Goal: Task Accomplishment & Management: Complete application form

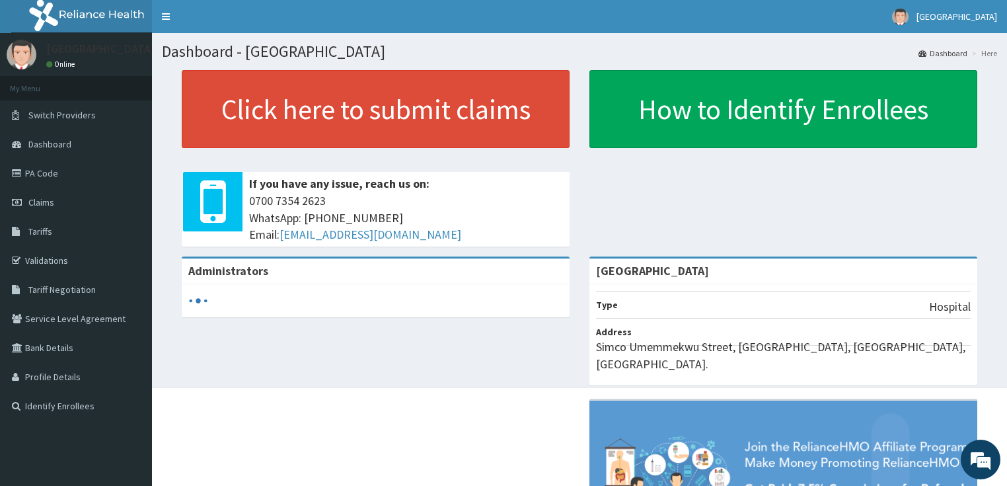
click at [32, 169] on link "PA Code" at bounding box center [76, 173] width 152 height 29
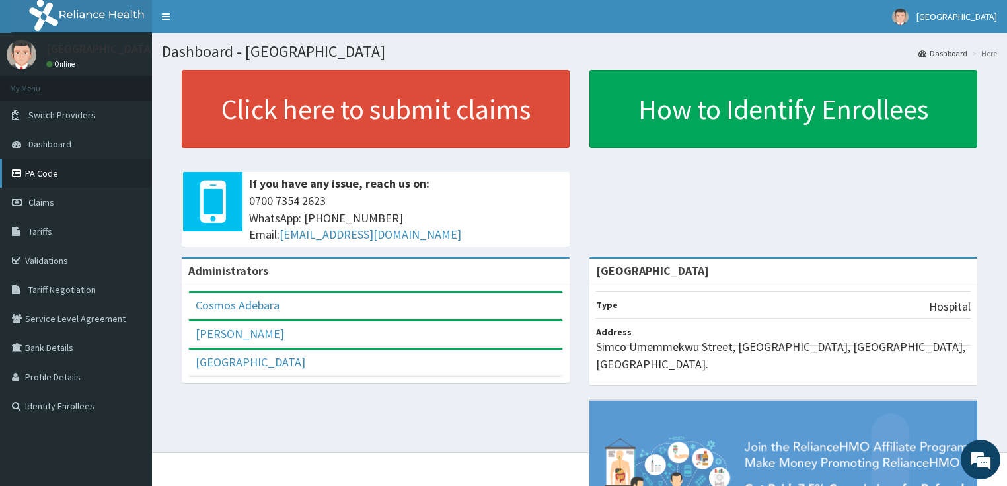
click at [25, 172] on link "PA Code" at bounding box center [76, 173] width 152 height 29
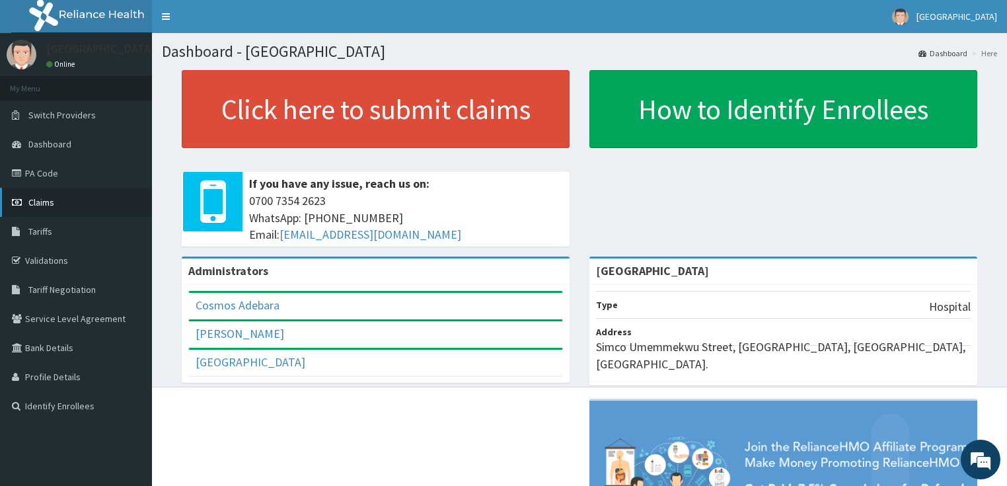
click at [34, 202] on span "Claims" at bounding box center [41, 202] width 26 height 12
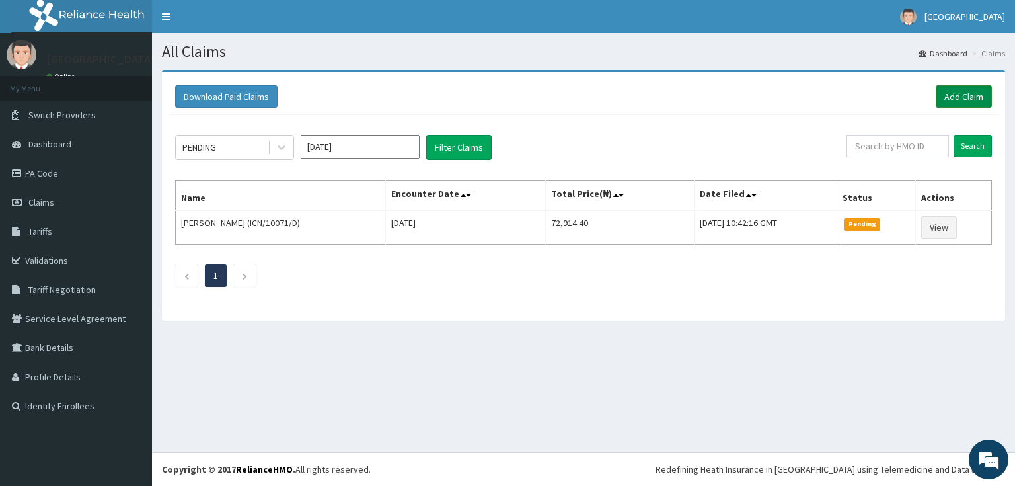
click at [961, 95] on link "Add Claim" at bounding box center [963, 96] width 56 height 22
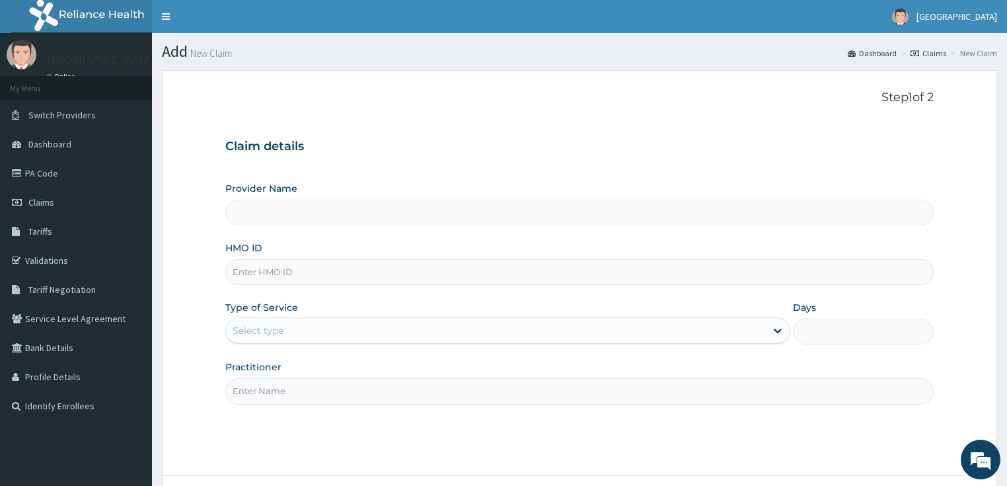
click at [254, 270] on input "HMO ID" at bounding box center [579, 272] width 709 height 26
type input "[GEOGRAPHIC_DATA]"
paste input "AVL/10160/B"
type input "AVL/10160/B"
click at [317, 332] on div "Select type" at bounding box center [496, 330] width 540 height 21
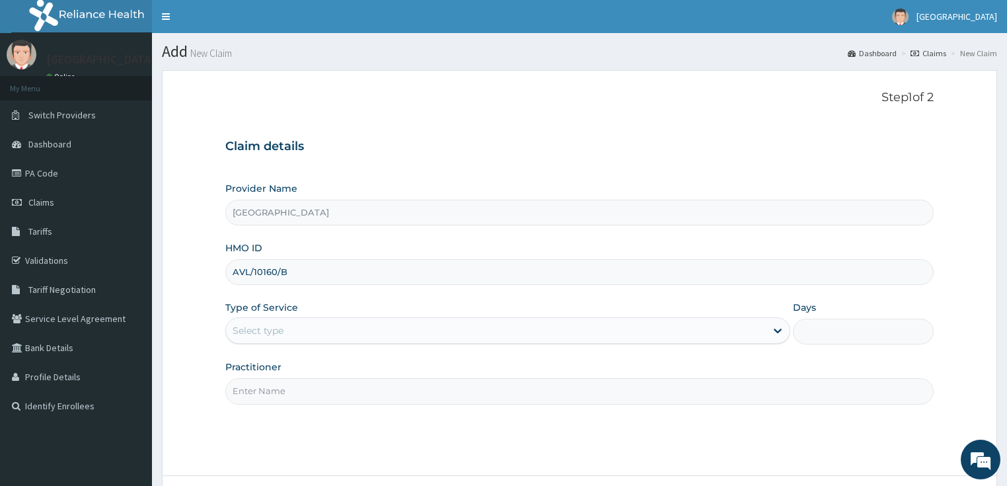
click at [317, 332] on div "Select type" at bounding box center [496, 330] width 540 height 21
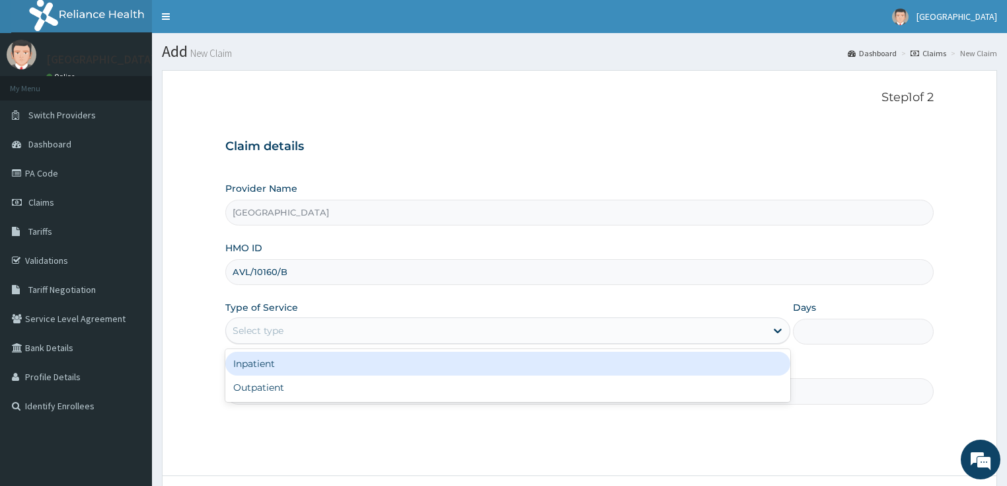
click at [298, 359] on div "Inpatient" at bounding box center [507, 363] width 565 height 24
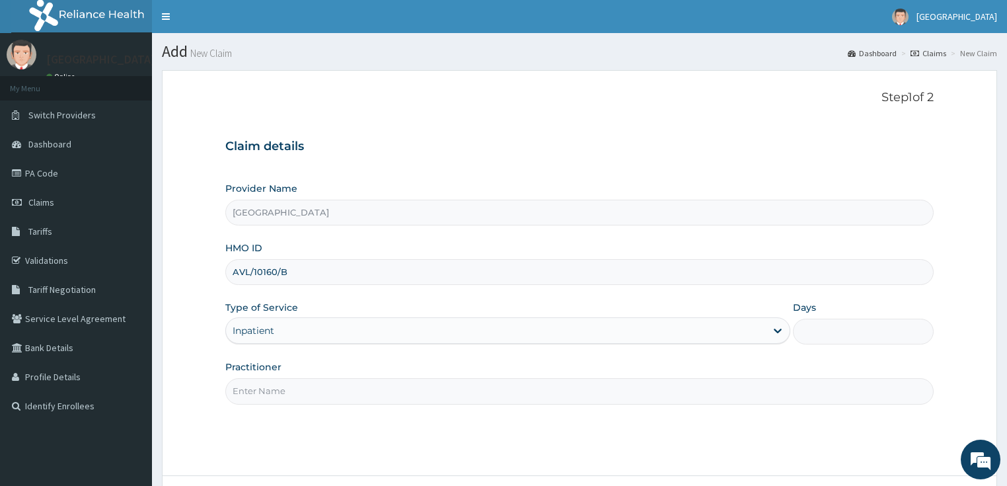
click at [860, 328] on input "Days" at bounding box center [863, 331] width 141 height 26
type input "5"
click at [357, 390] on input "Practitioner" at bounding box center [579, 391] width 709 height 26
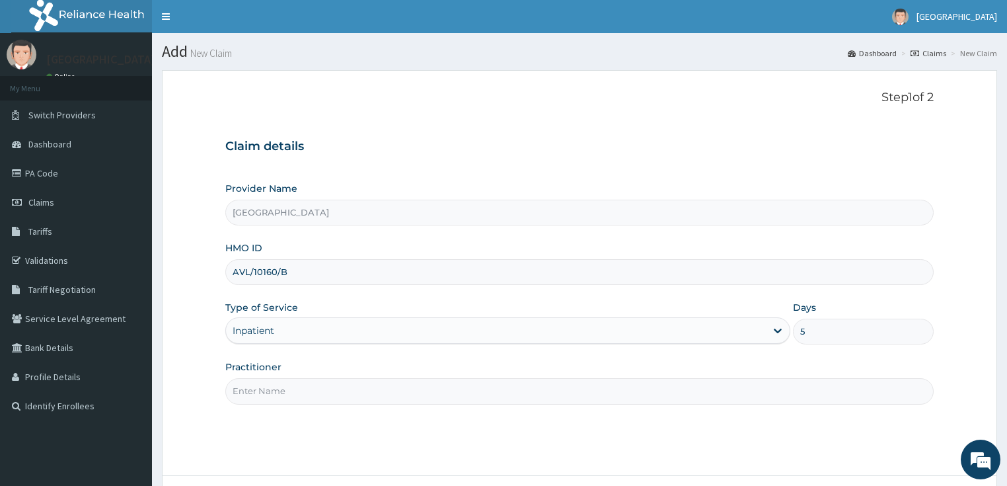
click at [357, 390] on input "Practitioner" at bounding box center [579, 391] width 709 height 26
type input "DR PIUS"
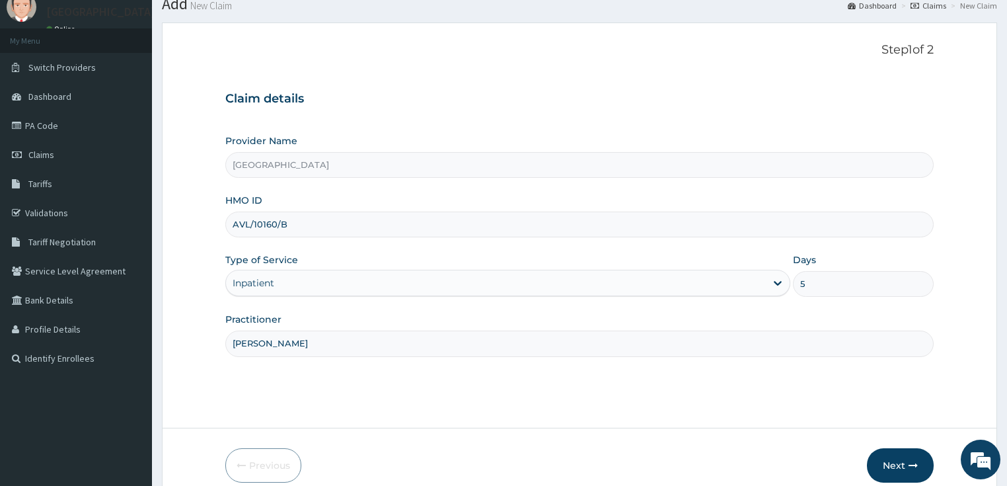
scroll to position [108, 0]
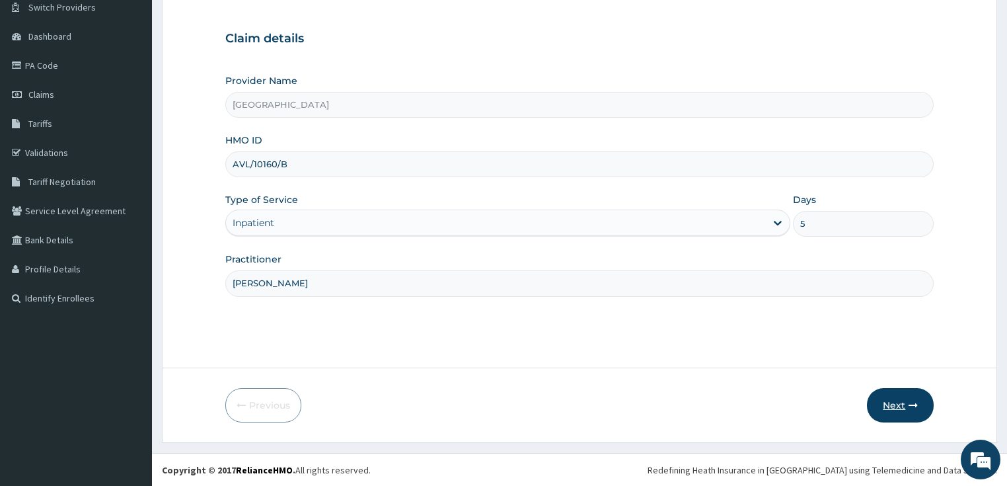
click at [903, 402] on button "Next" at bounding box center [900, 405] width 67 height 34
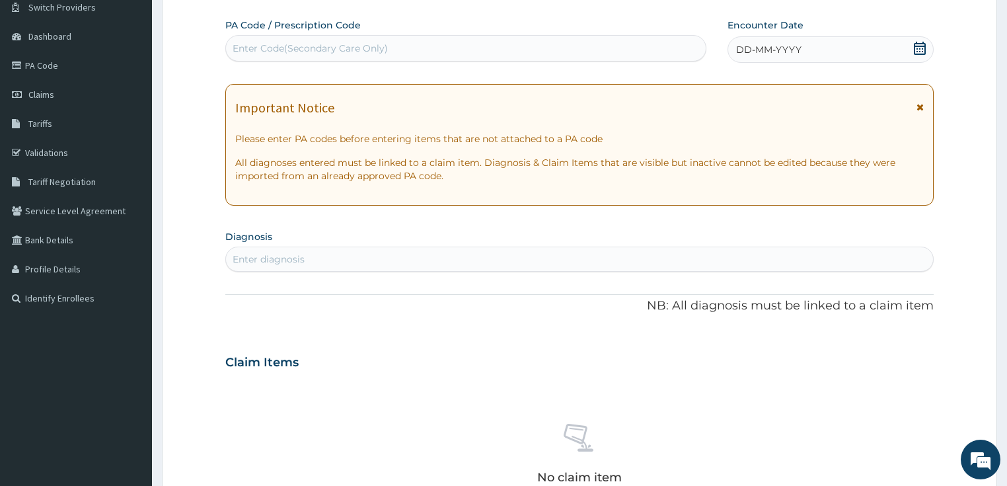
click at [347, 42] on div "Enter Code(Secondary Care Only)" at bounding box center [310, 48] width 155 height 13
paste input "AVL/10160/B"
type input "AVL/10160/B"
click at [313, 50] on div "Enter Code(Secondary Care Only)" at bounding box center [466, 48] width 480 height 21
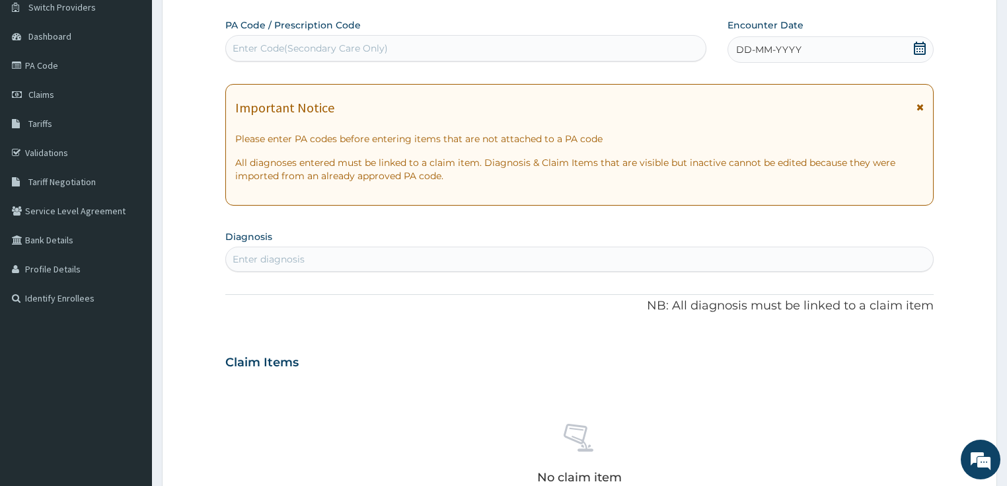
click at [313, 50] on div "Enter Code(Secondary Care Only)" at bounding box center [310, 48] width 155 height 13
click at [307, 55] on div "Enter Code(Secondary Care Only)" at bounding box center [466, 48] width 480 height 21
paste input "PA/9A52B1"
type input "PA/9A52B1"
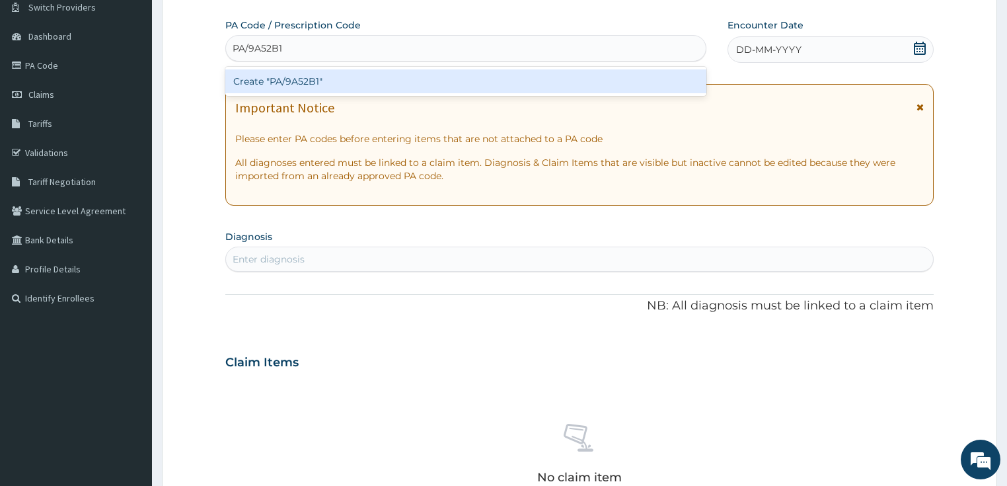
click at [292, 79] on div "Create "PA/9A52B1"" at bounding box center [465, 81] width 481 height 24
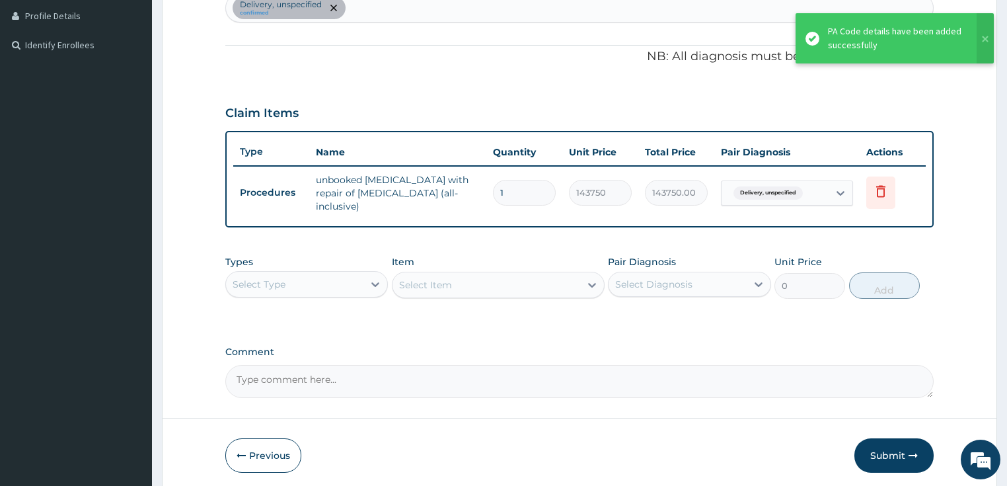
scroll to position [372, 0]
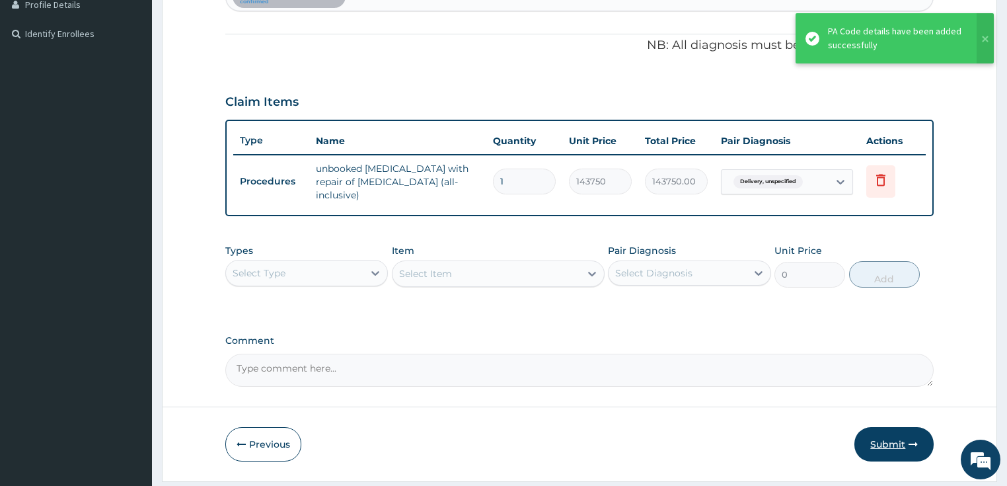
click at [881, 435] on button "Submit" at bounding box center [893, 444] width 79 height 34
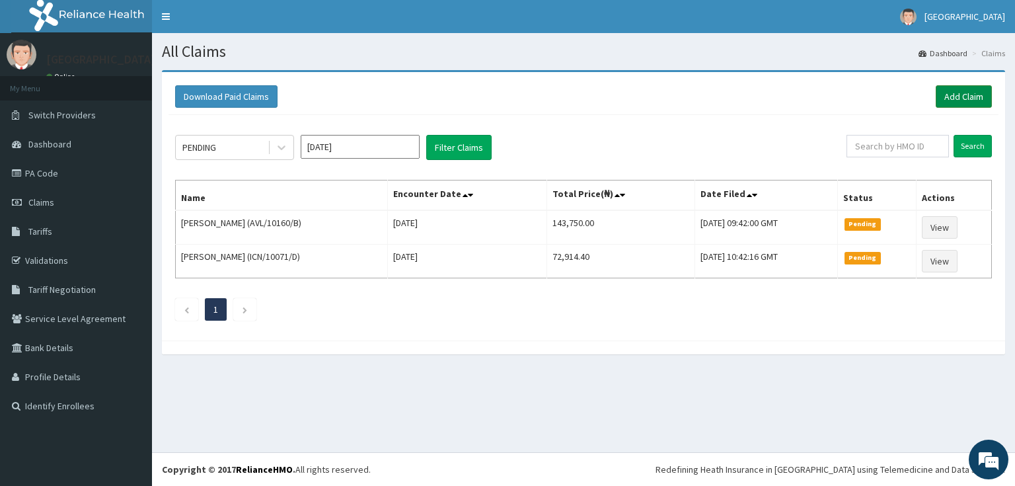
click at [947, 93] on link "Add Claim" at bounding box center [963, 96] width 56 height 22
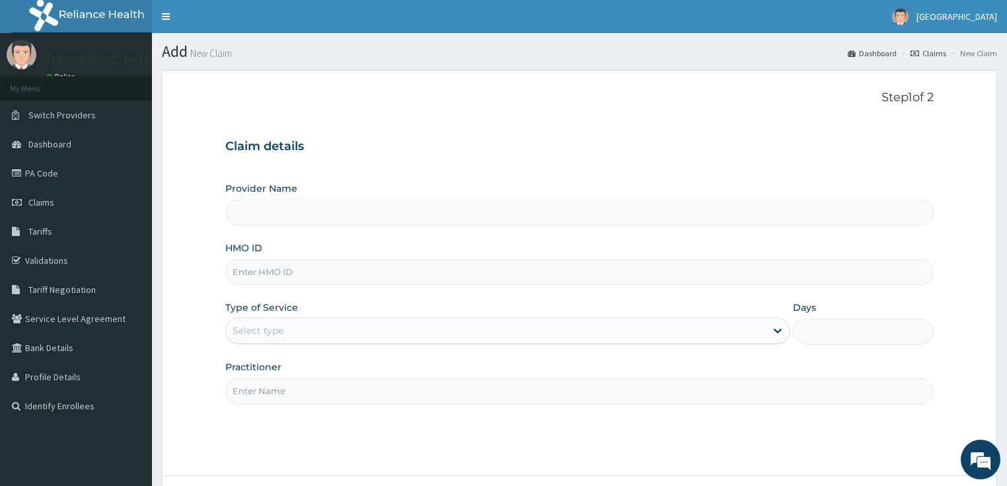
click at [248, 275] on input "HMO ID" at bounding box center [579, 272] width 709 height 26
paste input "AVL/10160/B"
type input "AVL/10160/B"
type input "[GEOGRAPHIC_DATA]"
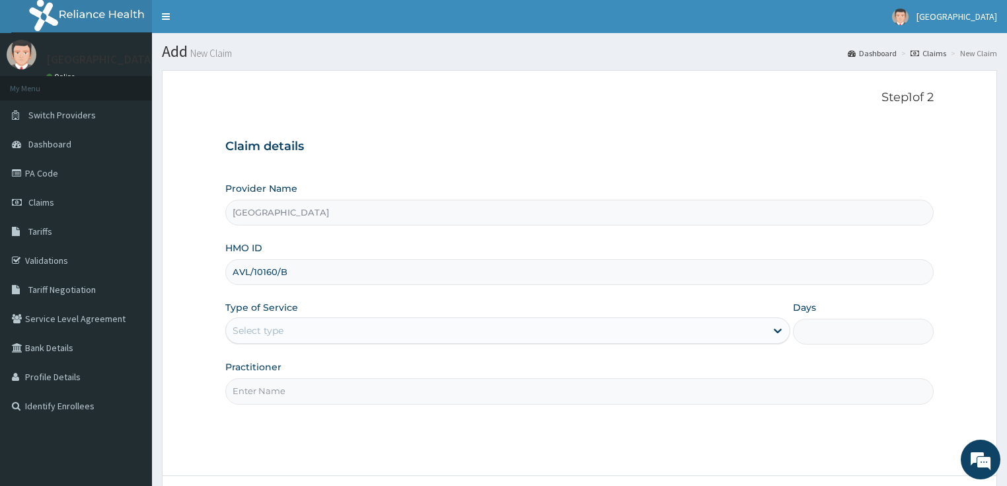
type input "AVL/10160/B"
click at [271, 322] on div "Select type" at bounding box center [496, 330] width 540 height 21
click at [274, 322] on div "Select type" at bounding box center [496, 330] width 540 height 21
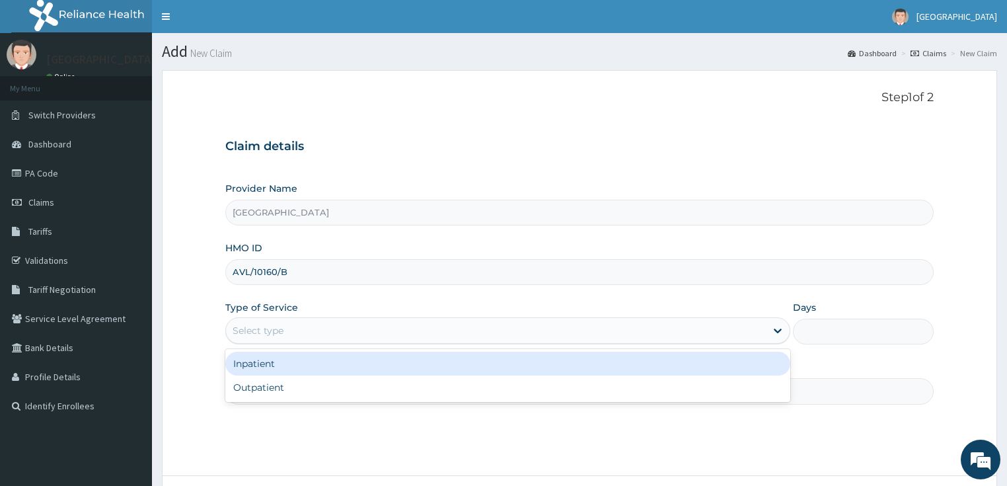
click at [276, 330] on div "Select type" at bounding box center [258, 330] width 51 height 13
click at [262, 364] on div "Inpatient" at bounding box center [507, 363] width 565 height 24
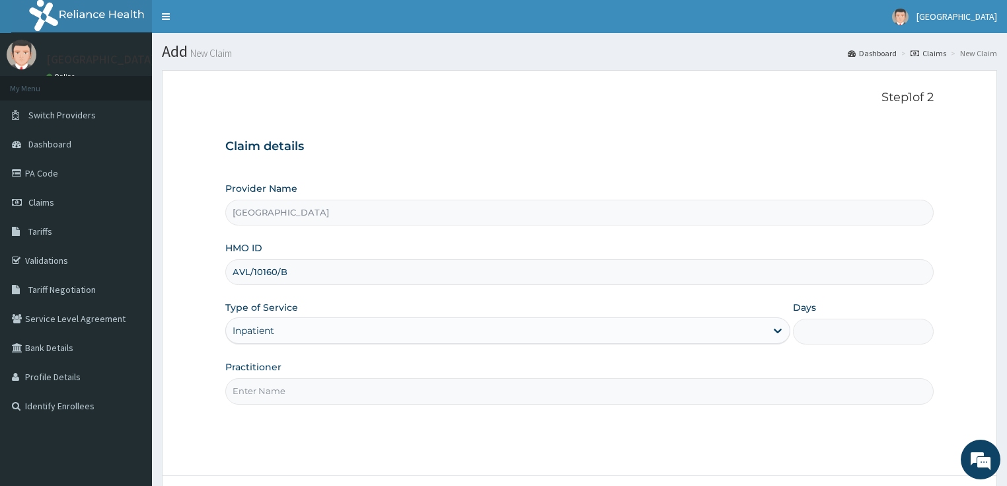
click at [819, 333] on input "Days" at bounding box center [863, 331] width 141 height 26
type input "5"
click at [462, 381] on input "Practitioner" at bounding box center [579, 391] width 709 height 26
type input "DR PIUS"
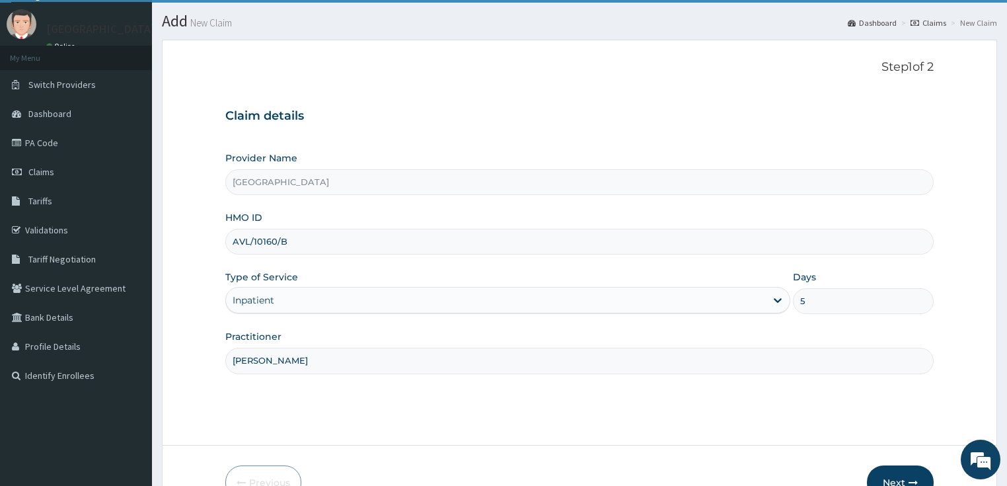
scroll to position [108, 0]
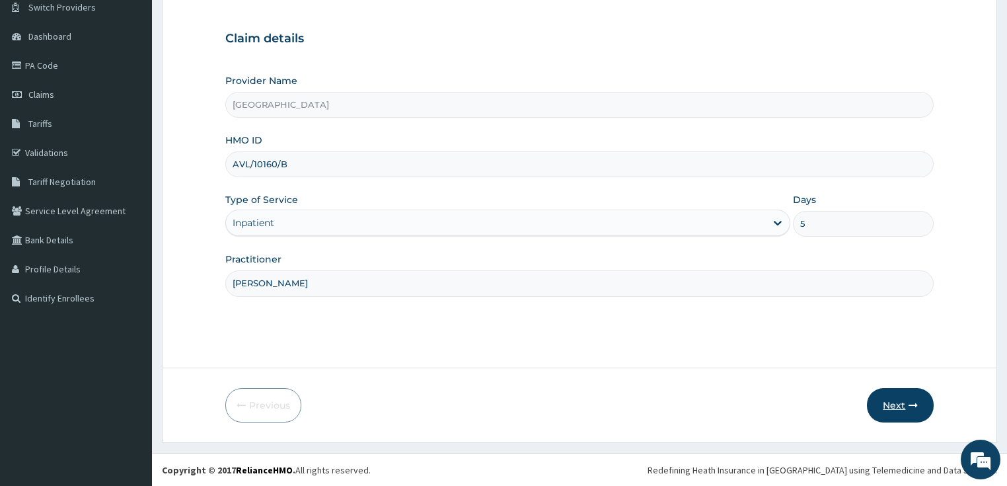
click at [886, 401] on button "Next" at bounding box center [900, 405] width 67 height 34
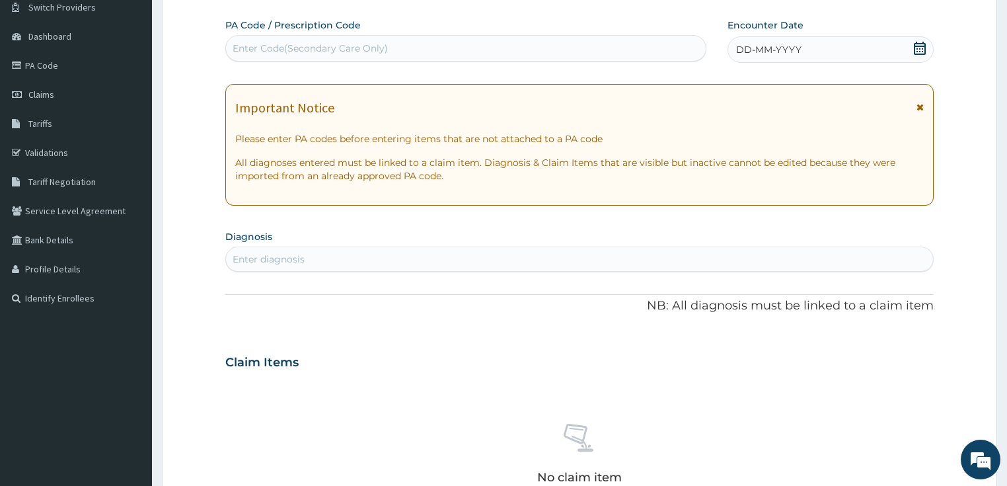
click at [276, 47] on div "Enter Code(Secondary Care Only)" at bounding box center [310, 48] width 155 height 13
paste input "PA/A41383"
type input "PA/A41383"
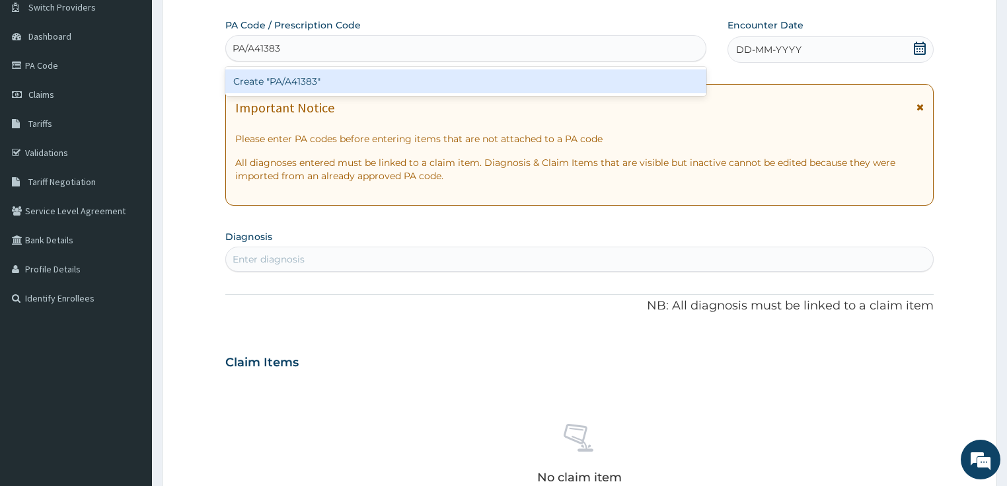
click at [294, 85] on div "Create "PA/A41383"" at bounding box center [465, 81] width 481 height 24
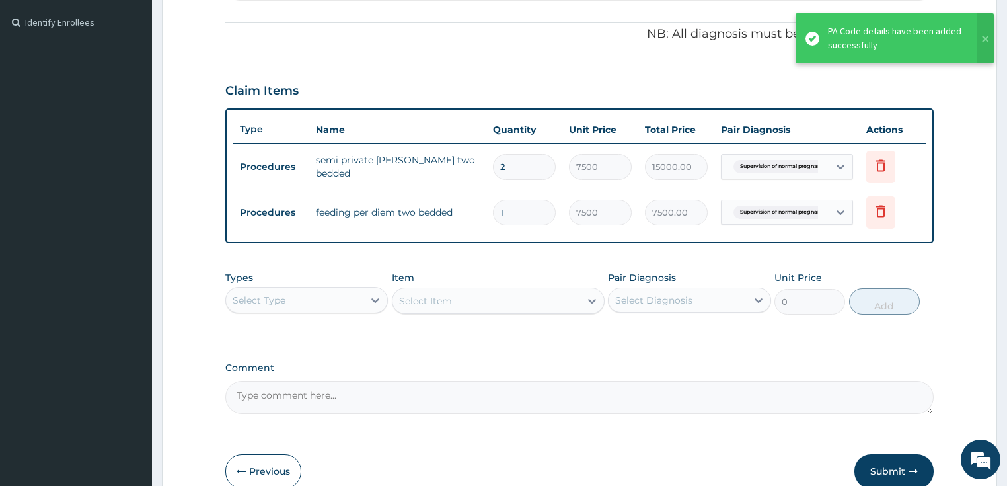
scroll to position [385, 0]
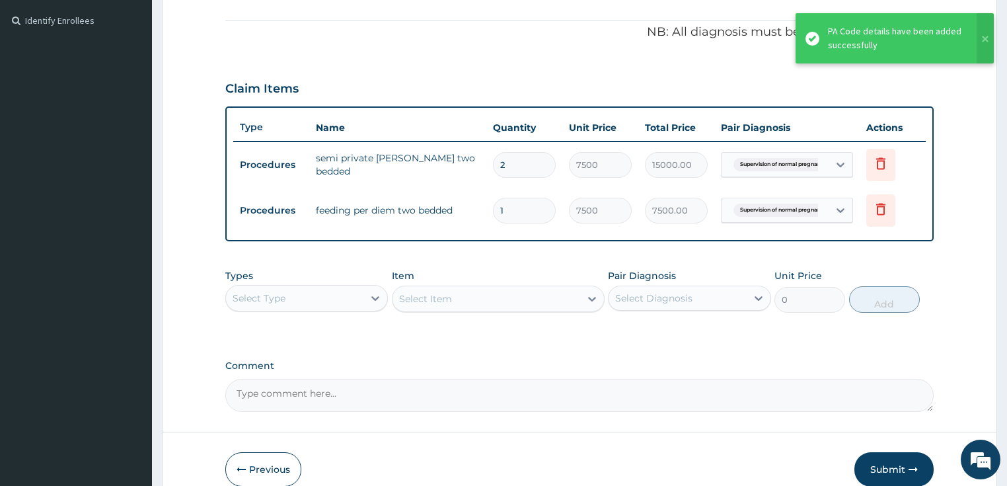
type input "0.00"
type input "2"
type input "15000.00"
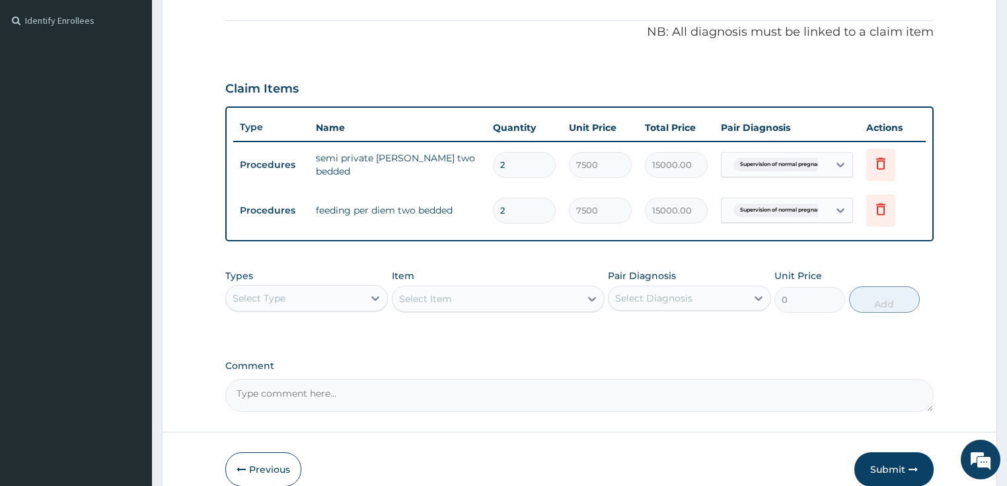
type input "2"
click at [510, 163] on input "2" at bounding box center [524, 165] width 63 height 26
type input "0.00"
type input "3"
type input "22500.00"
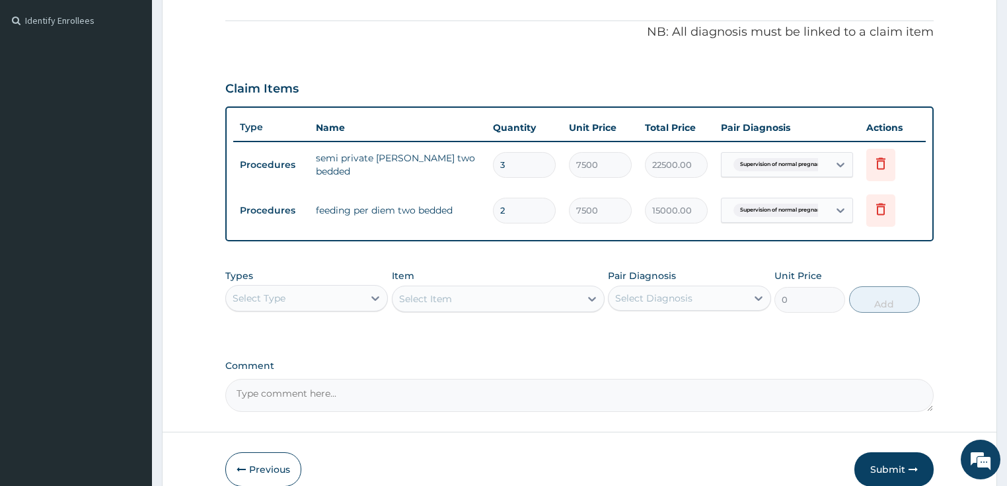
type input "3"
click at [511, 209] on input "2" at bounding box center [524, 211] width 63 height 26
click at [511, 166] on input "3" at bounding box center [524, 165] width 63 height 26
type input "0.00"
type input "5"
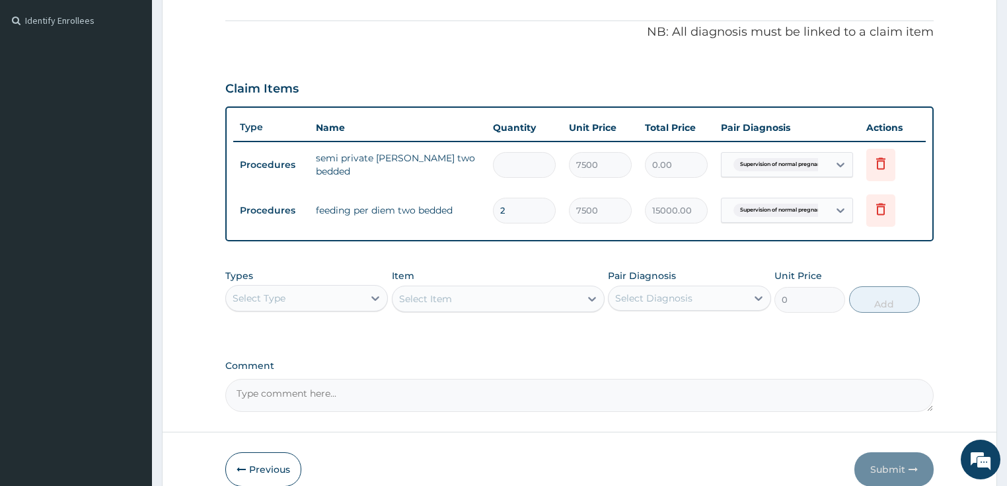
type input "37500.00"
type input "5"
click at [513, 217] on input "2" at bounding box center [524, 211] width 63 height 26
type input "0.00"
type input "5"
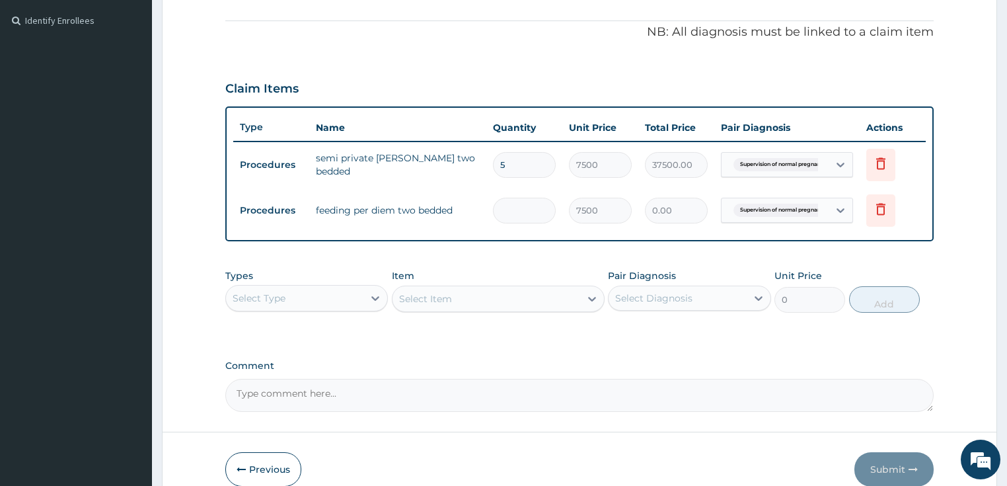
type input "37500.00"
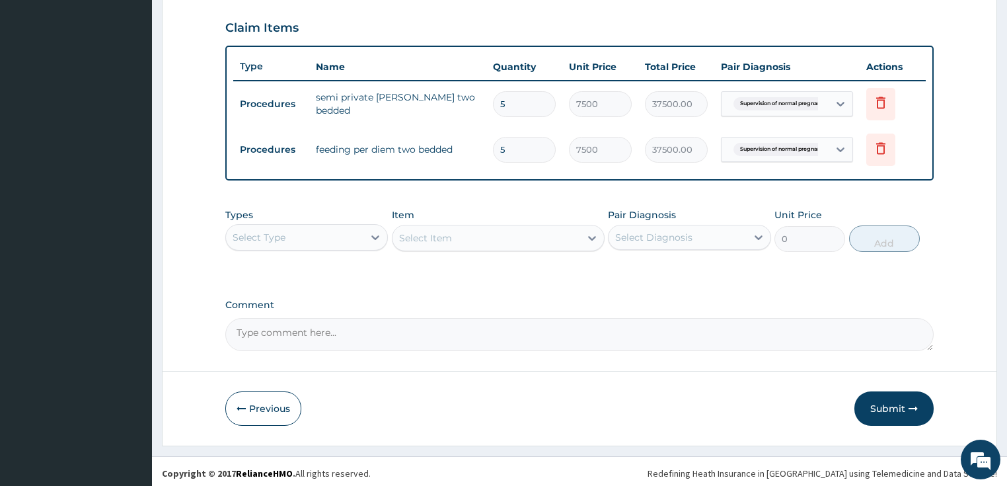
scroll to position [447, 0]
type input "5"
click at [891, 407] on button "Submit" at bounding box center [893, 407] width 79 height 34
